Goal: Find specific page/section: Find specific page/section

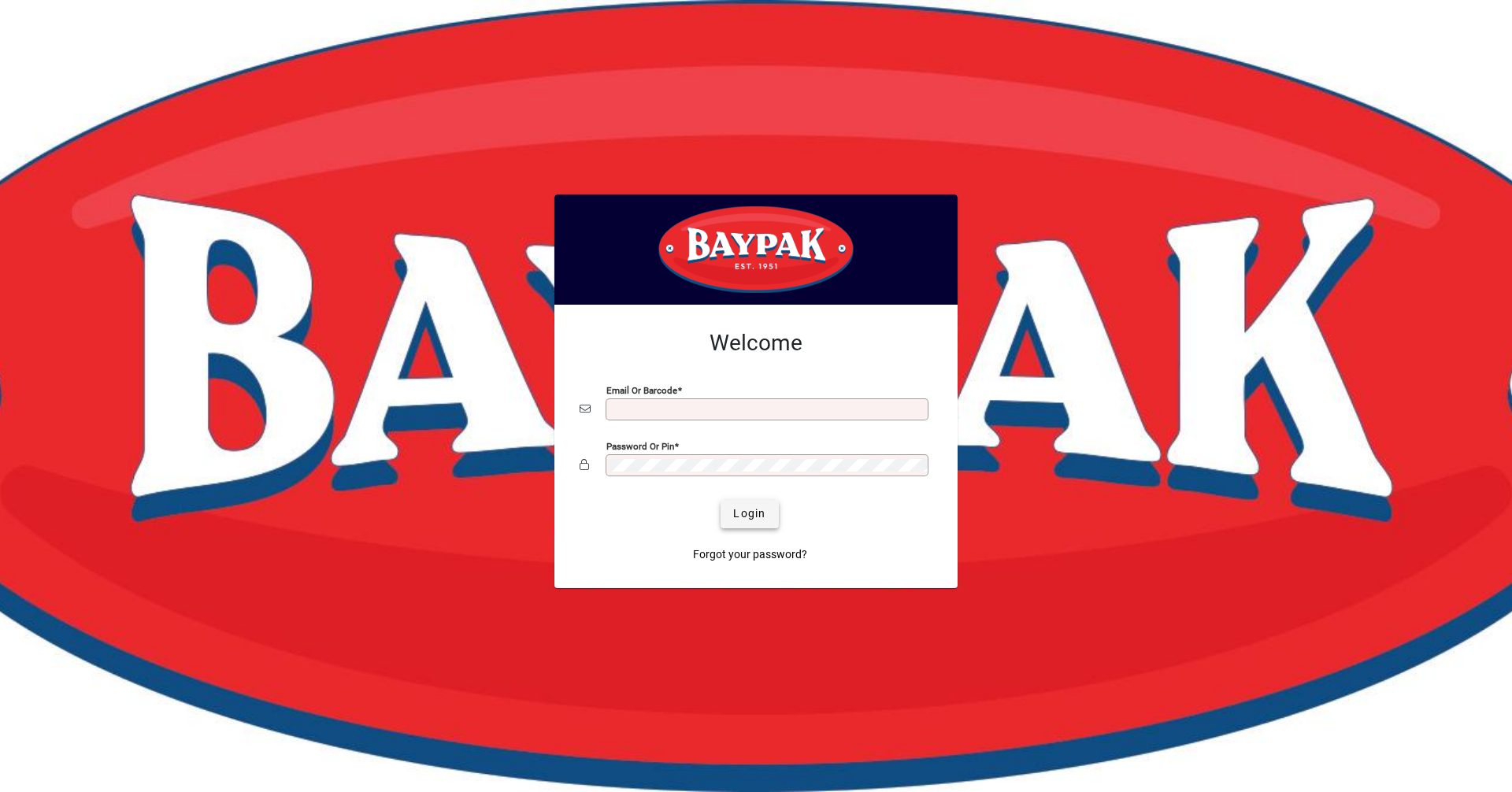
type input "**********"
click at [761, 520] on span "Login" at bounding box center [749, 514] width 33 height 17
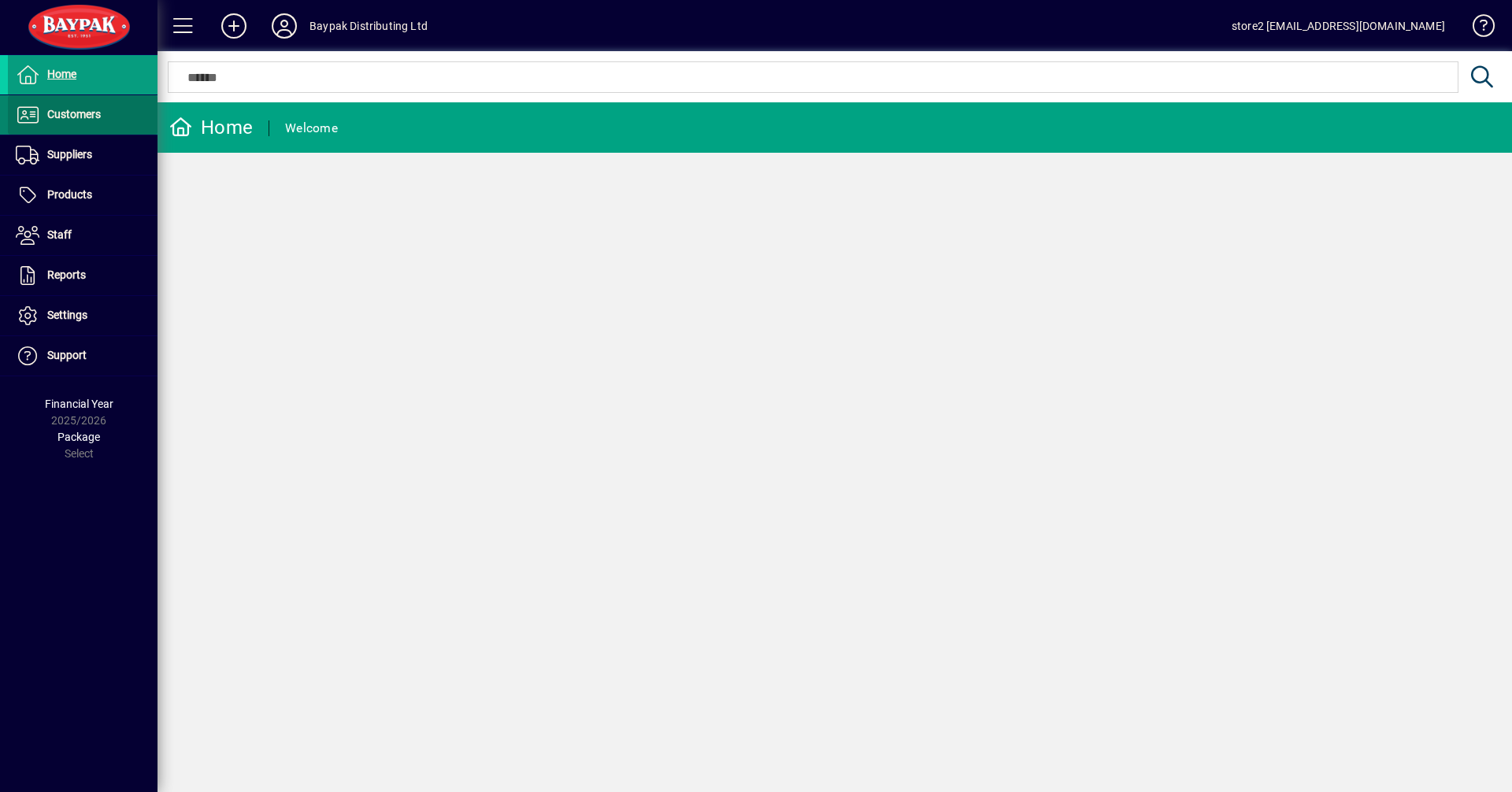
click at [76, 116] on span "Customers" at bounding box center [74, 114] width 53 height 13
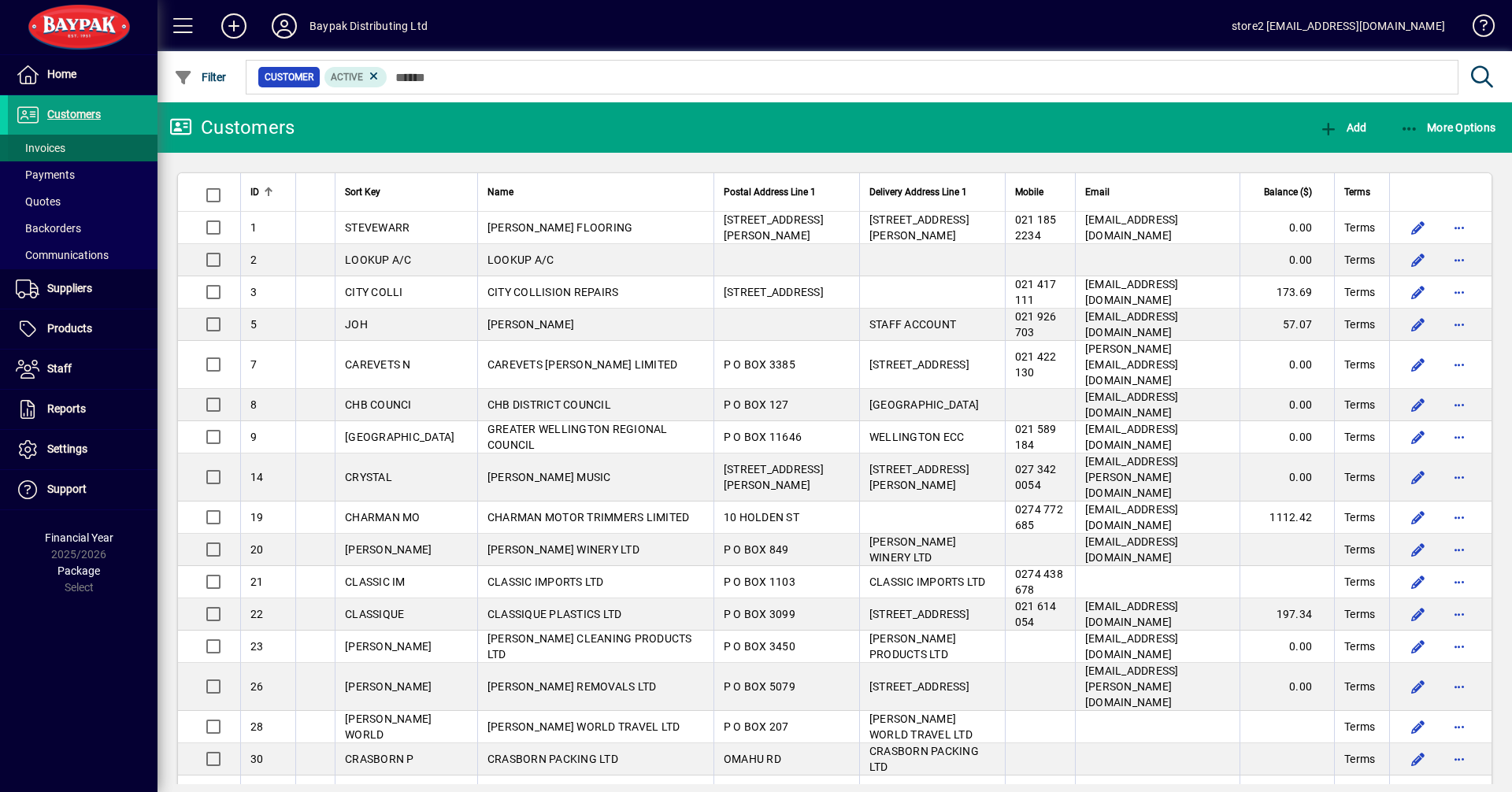
click at [35, 147] on span "Invoices" at bounding box center [40, 148] width 49 height 13
